Goal: Find specific page/section: Find specific page/section

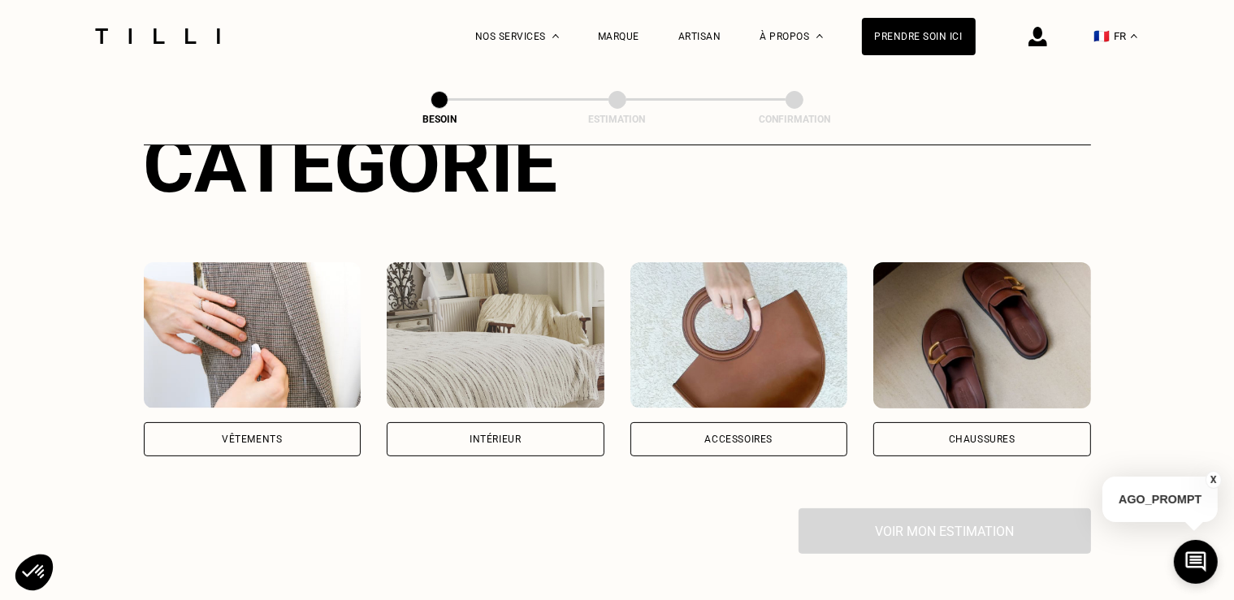
scroll to position [223, 0]
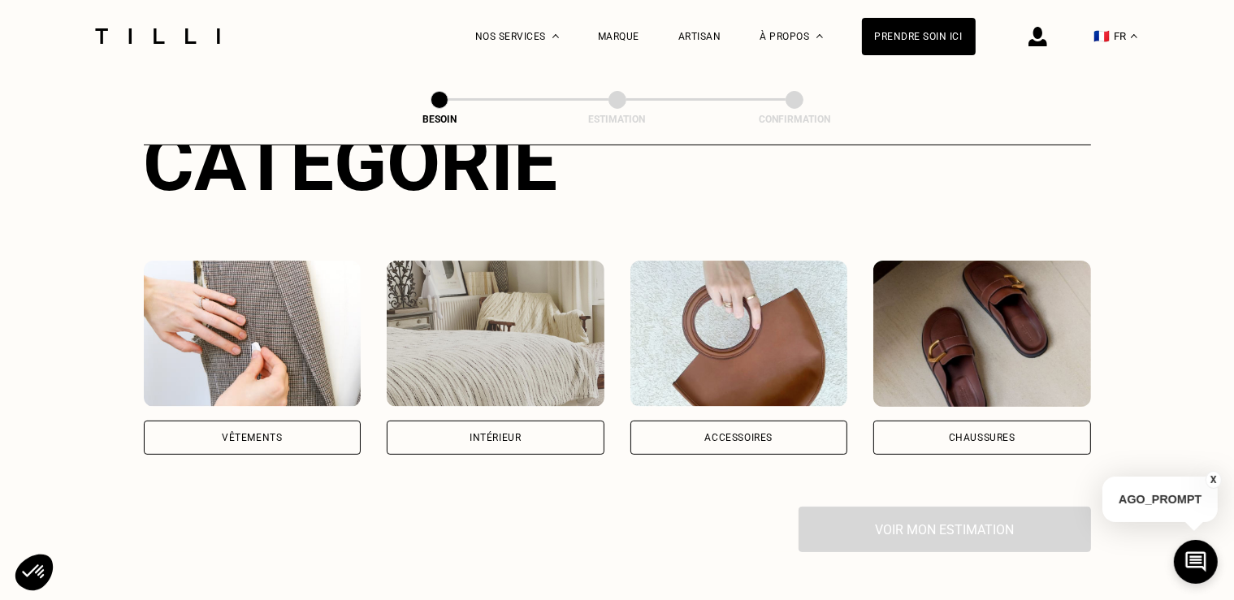
click at [236, 433] on div "Vêtements" at bounding box center [252, 438] width 60 height 10
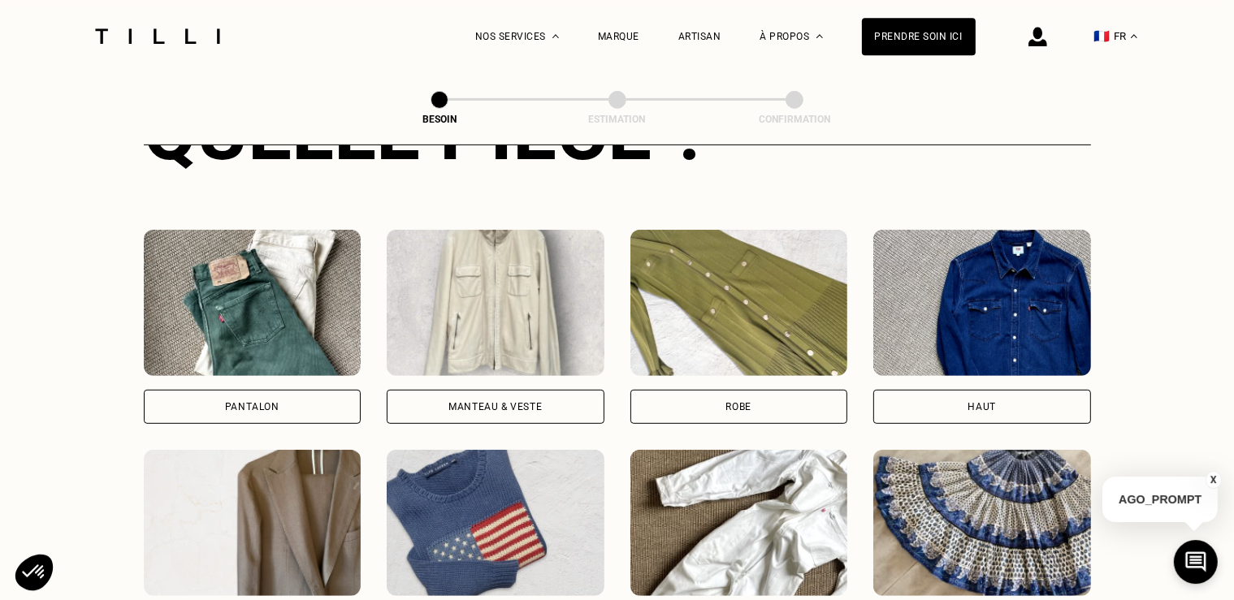
scroll to position [696, 0]
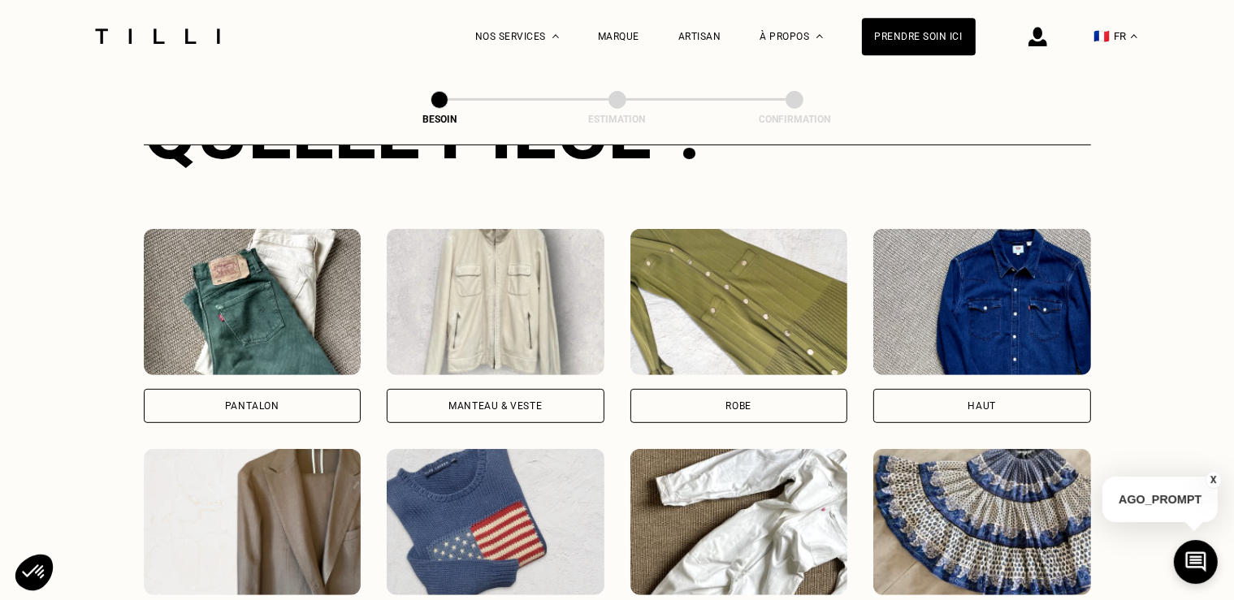
click at [229, 389] on div "Pantalon" at bounding box center [253, 406] width 218 height 34
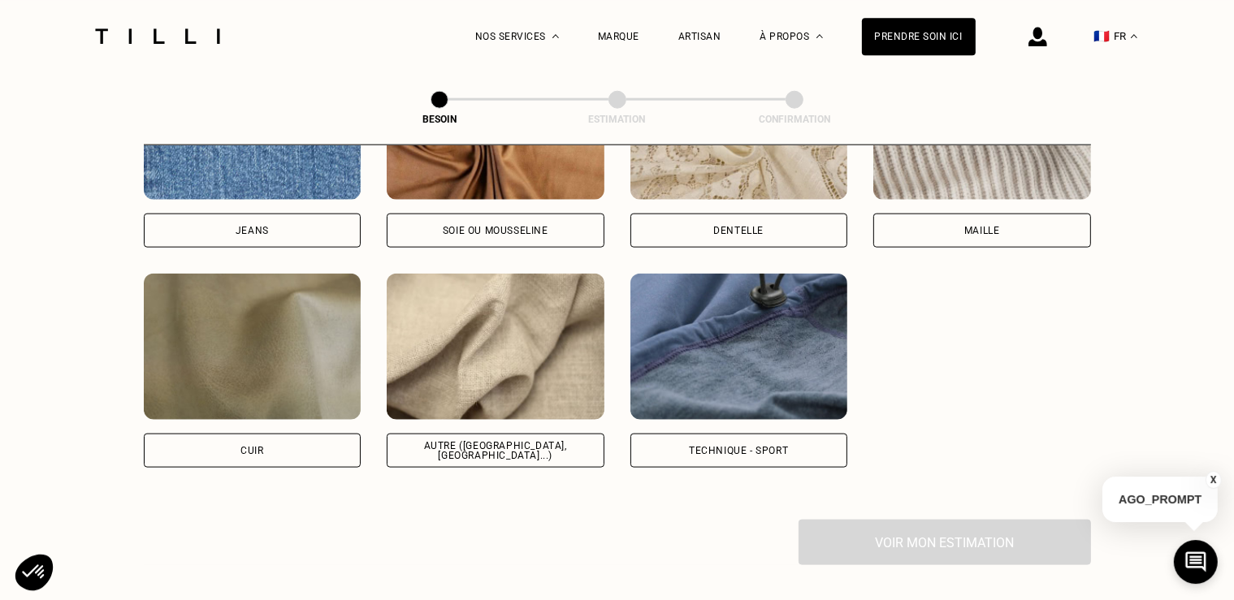
scroll to position [1862, 0]
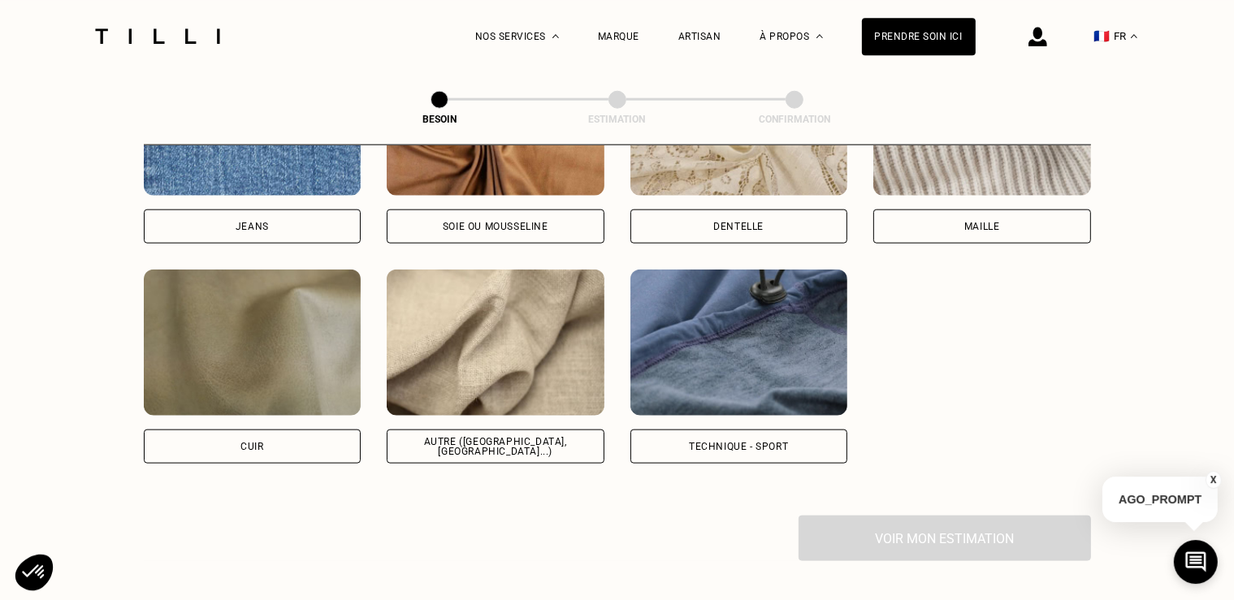
click at [482, 430] on div "Autre ([GEOGRAPHIC_DATA], [GEOGRAPHIC_DATA]...)" at bounding box center [496, 447] width 218 height 34
select select "FR"
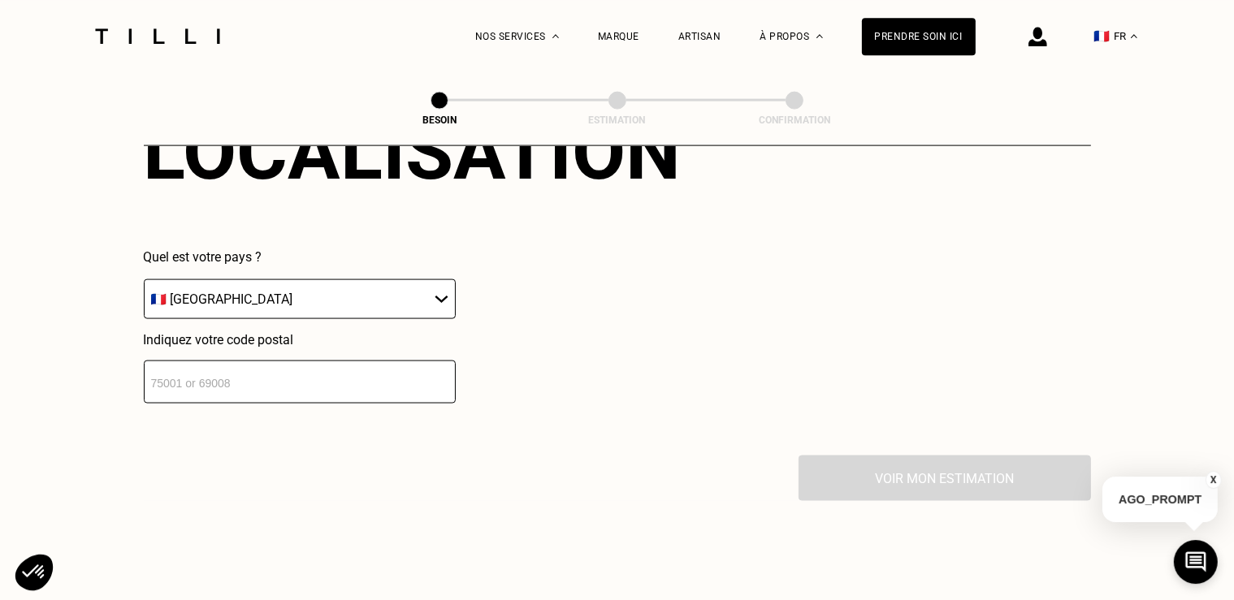
scroll to position [2329, 0]
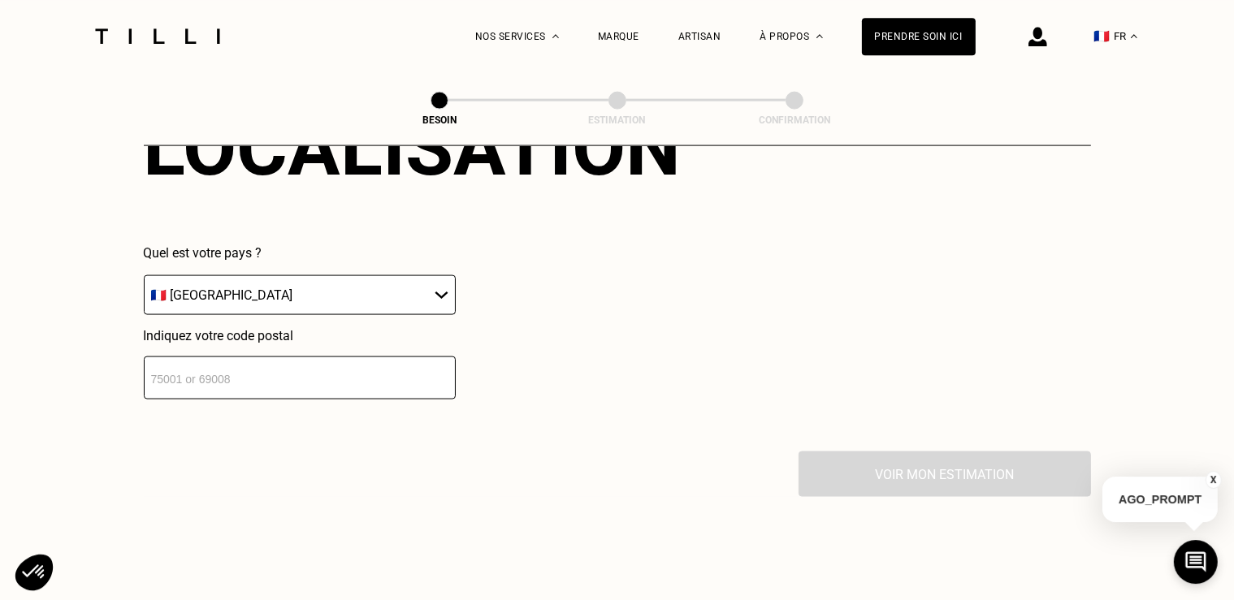
click at [197, 359] on input "number" at bounding box center [300, 377] width 312 height 43
type input "77185"
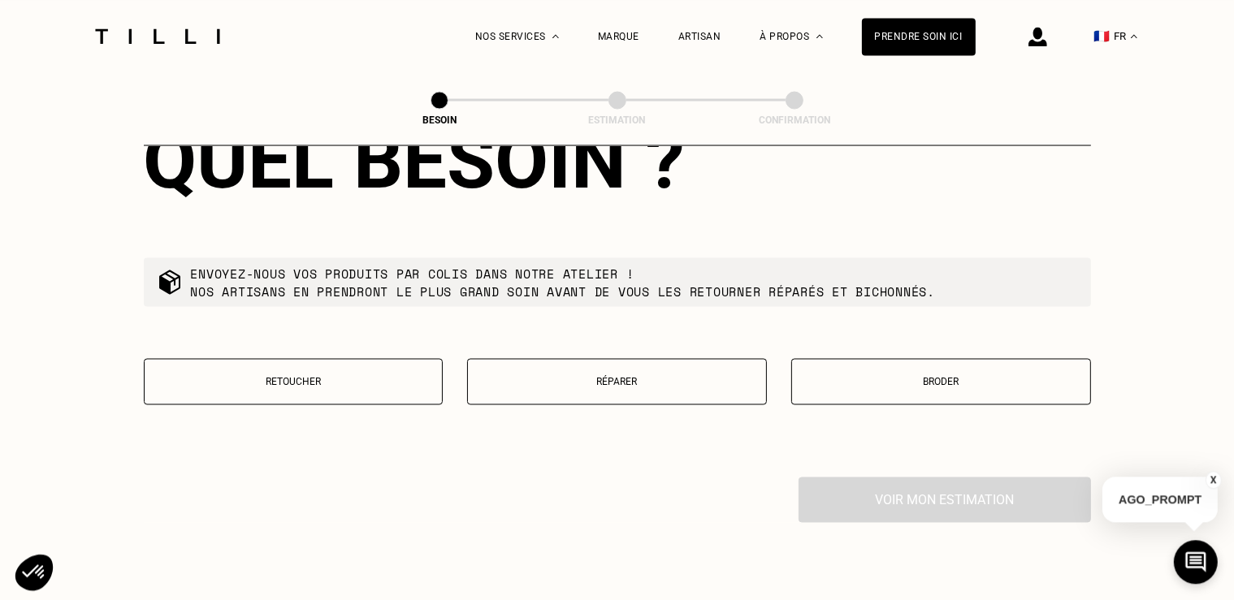
scroll to position [2723, 0]
